Goal: Connect with others: Participate in discussion

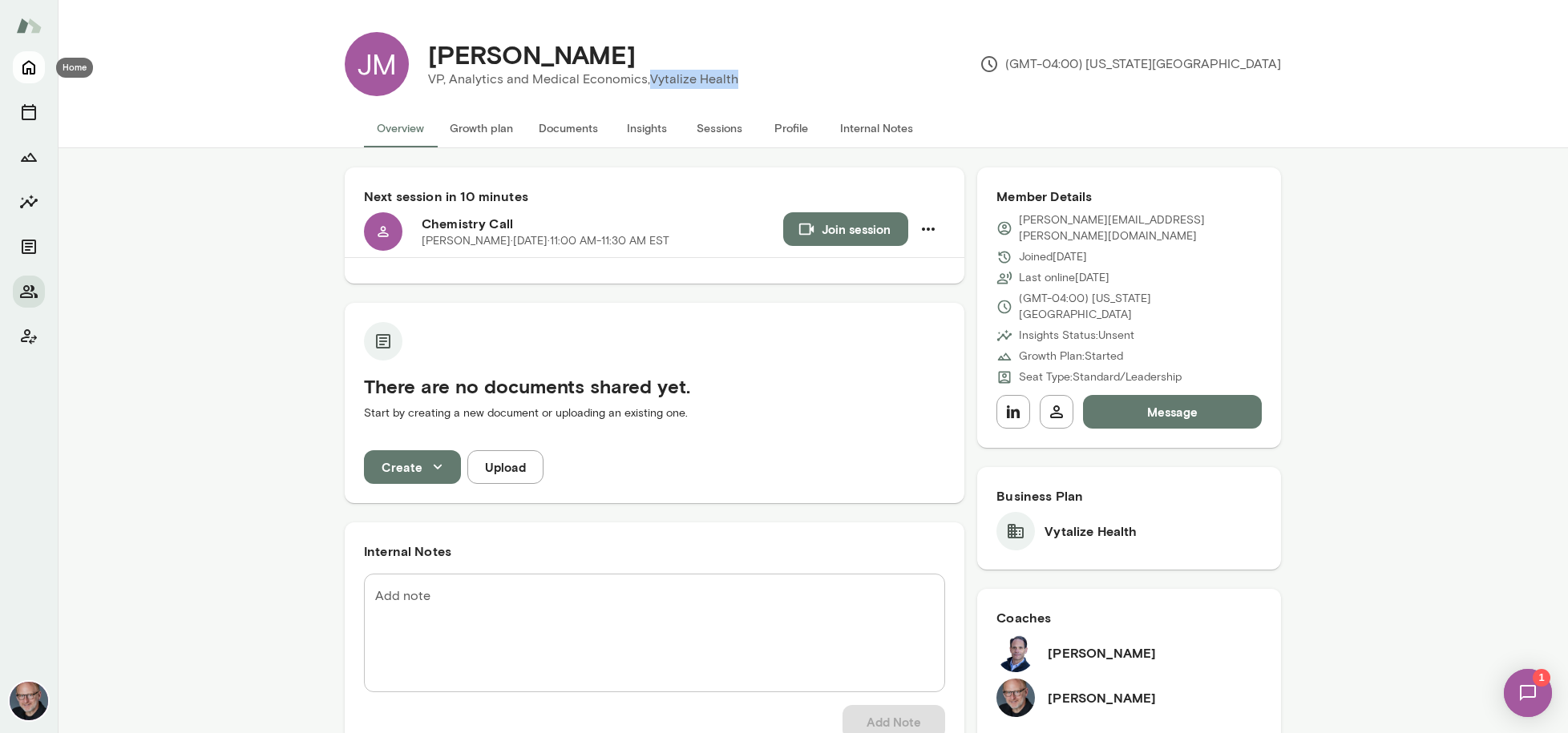
click at [21, 75] on icon "Home" at bounding box center [28, 67] width 19 height 19
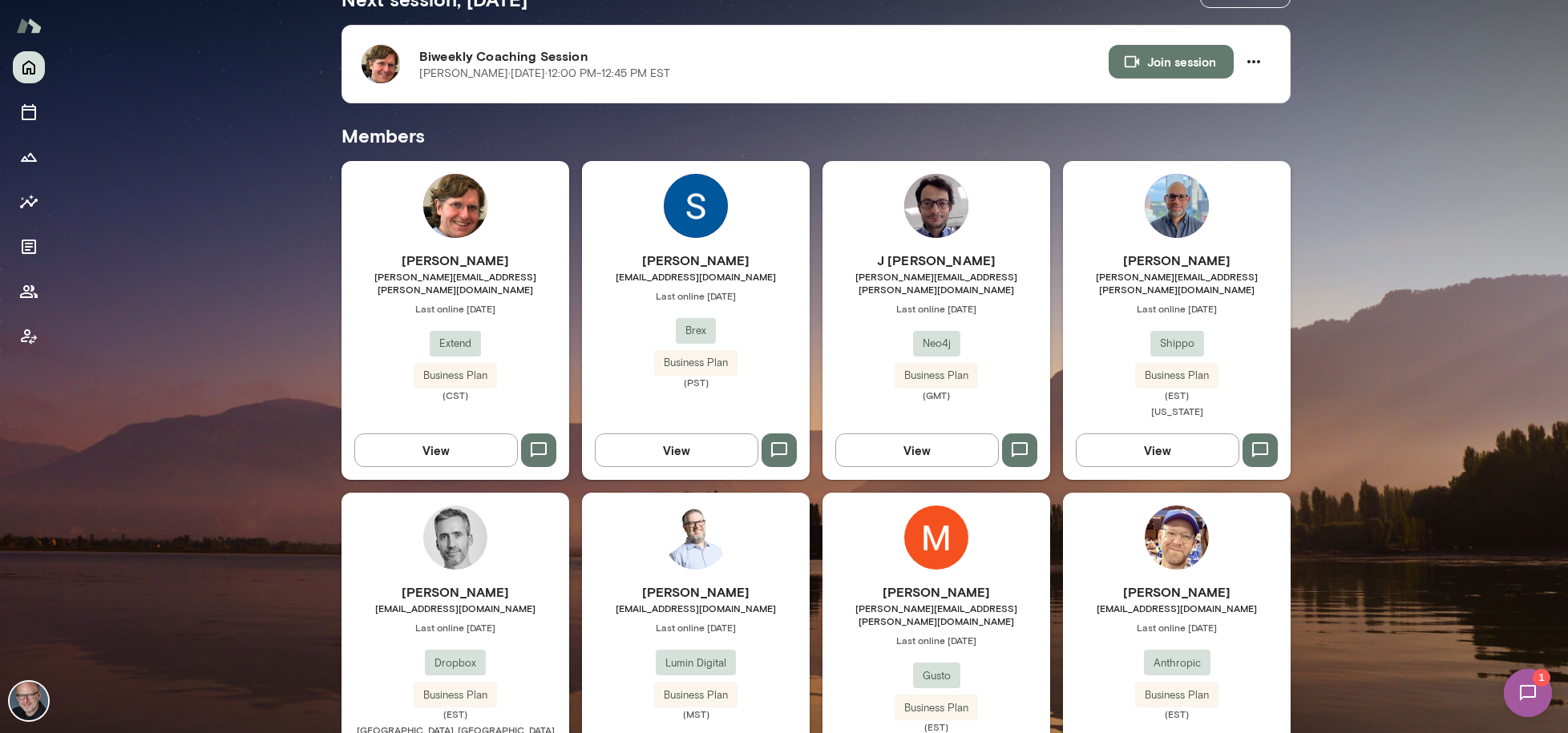
scroll to position [302, 0]
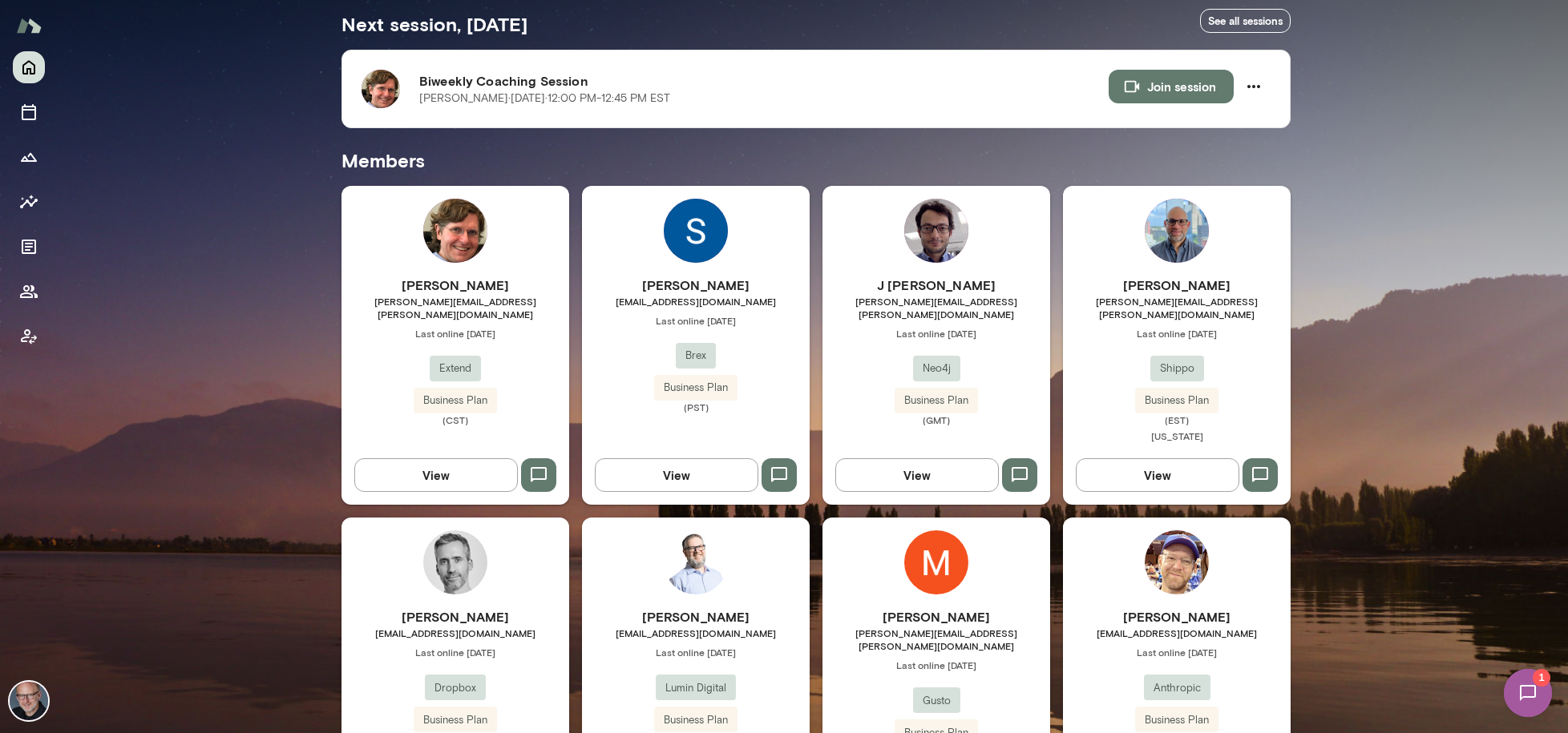
click at [525, 327] on span "Last online [DATE]" at bounding box center [455, 333] width 228 height 12
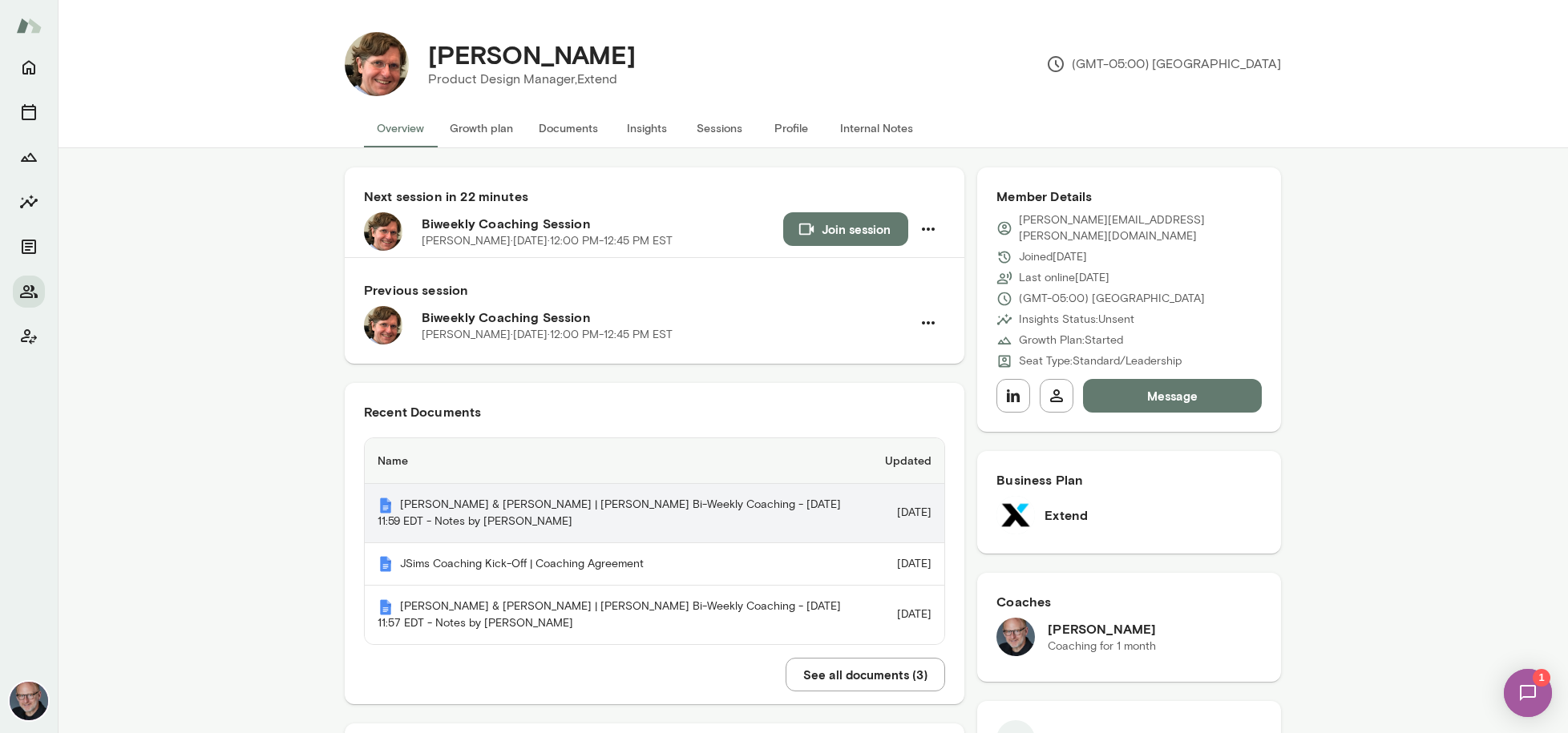
click at [639, 506] on th "[PERSON_NAME] & [PERSON_NAME] | [PERSON_NAME] Bi-Weekly Coaching - [DATE] 11:59…" at bounding box center [618, 513] width 507 height 59
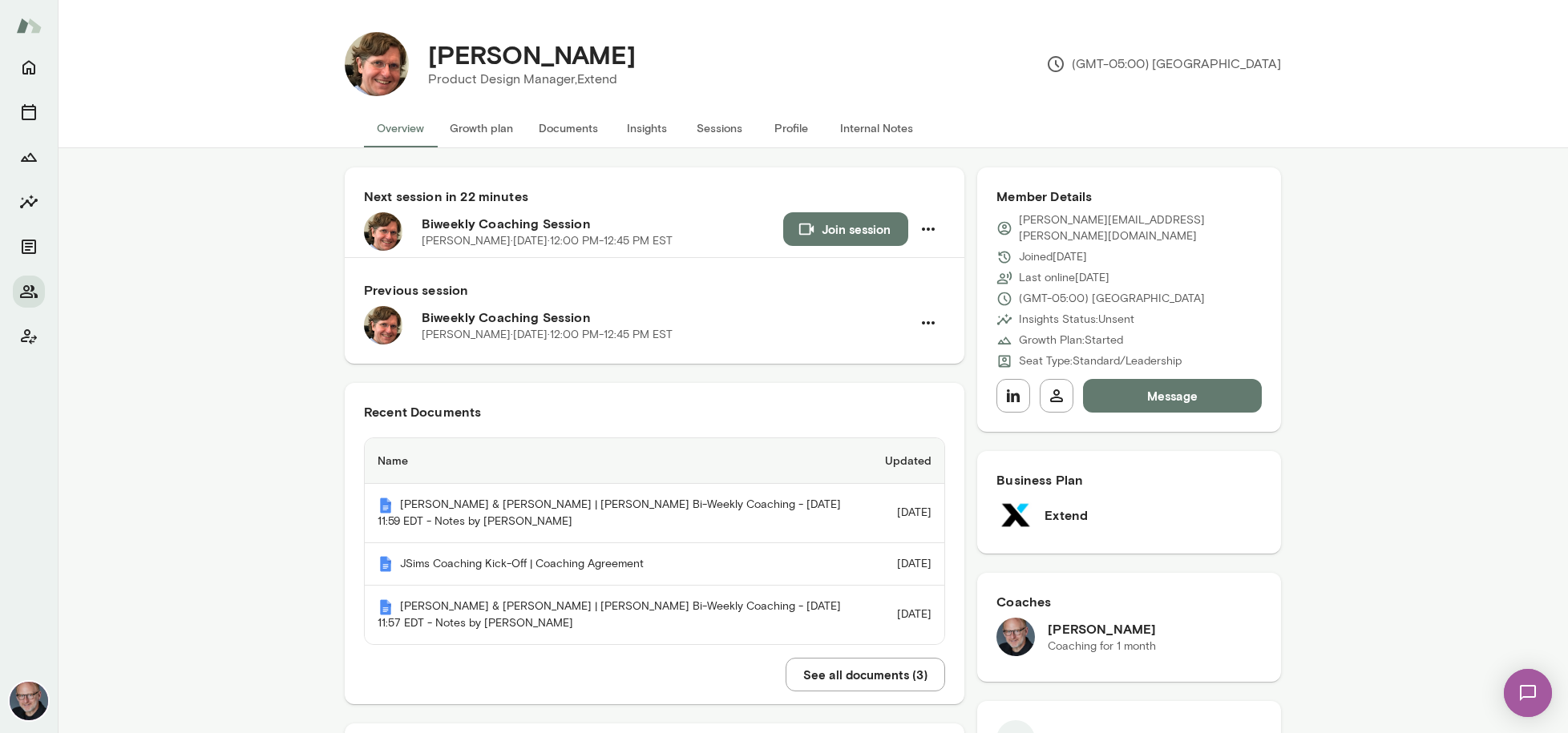
click at [835, 233] on button "Join session" at bounding box center [845, 229] width 125 height 34
